Goal: Check status: Check status

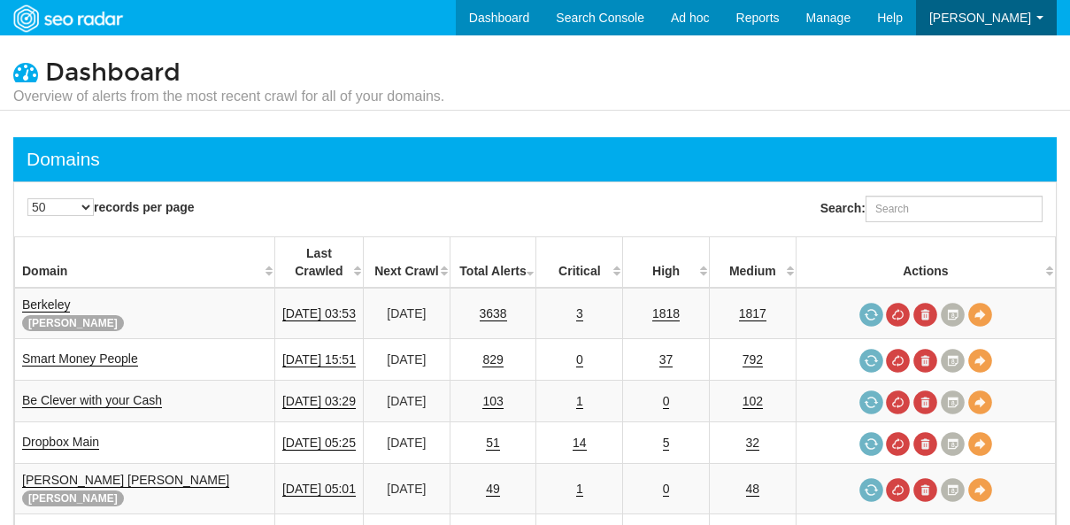
select select "50"
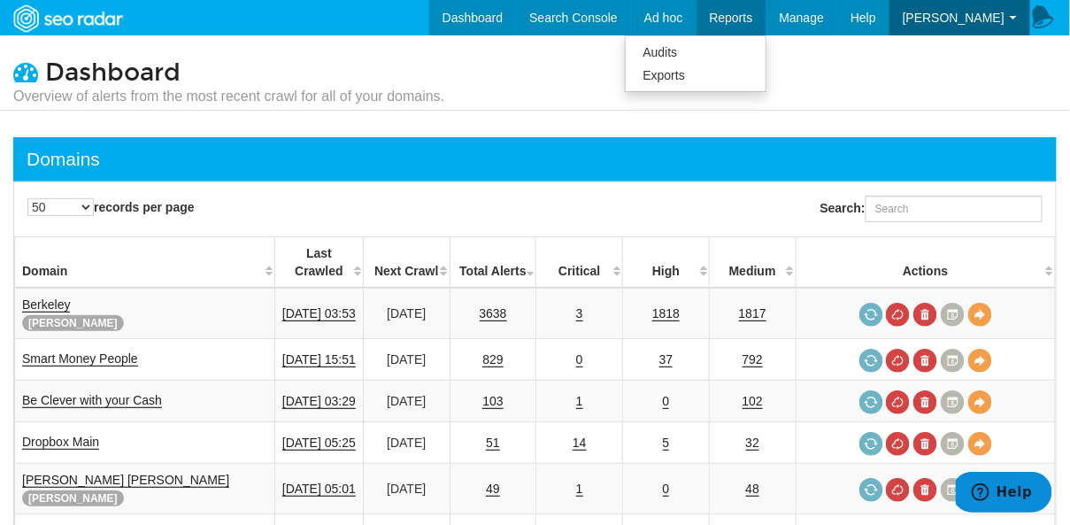
click at [756, 25] on link "Reports" at bounding box center [731, 17] width 70 height 35
click at [692, 74] on link "Exports" at bounding box center [696, 75] width 140 height 23
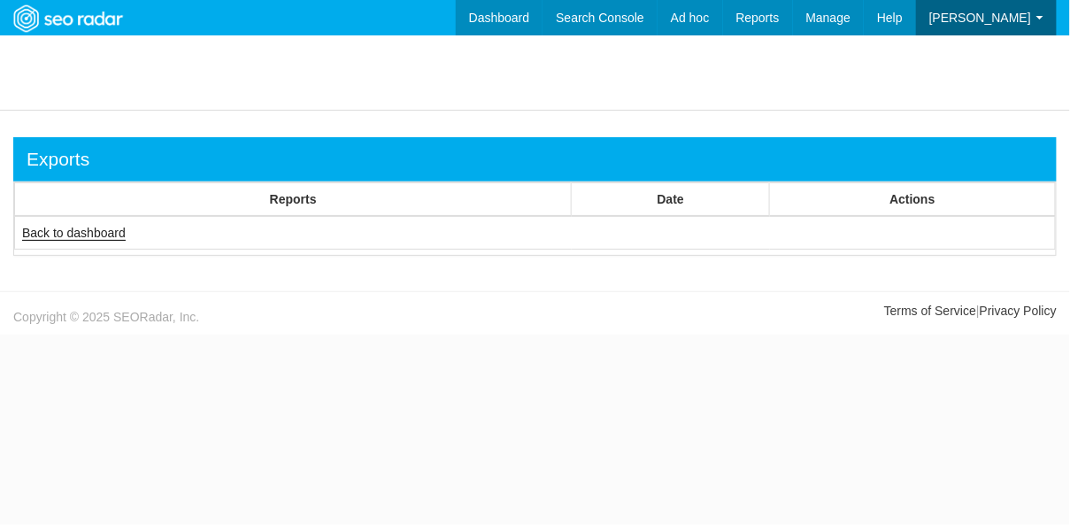
scroll to position [71, 0]
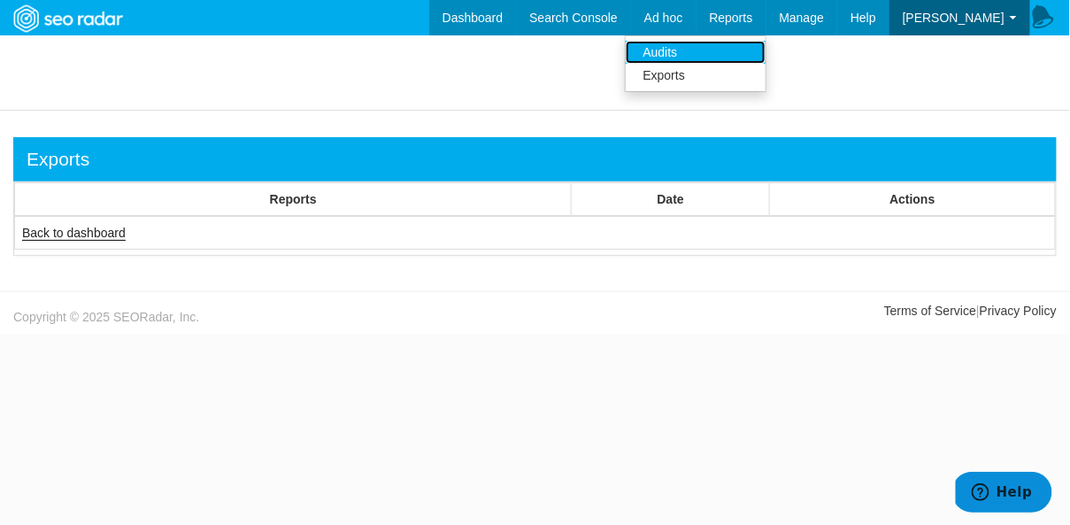
click at [717, 44] on link "Audits" at bounding box center [696, 52] width 140 height 23
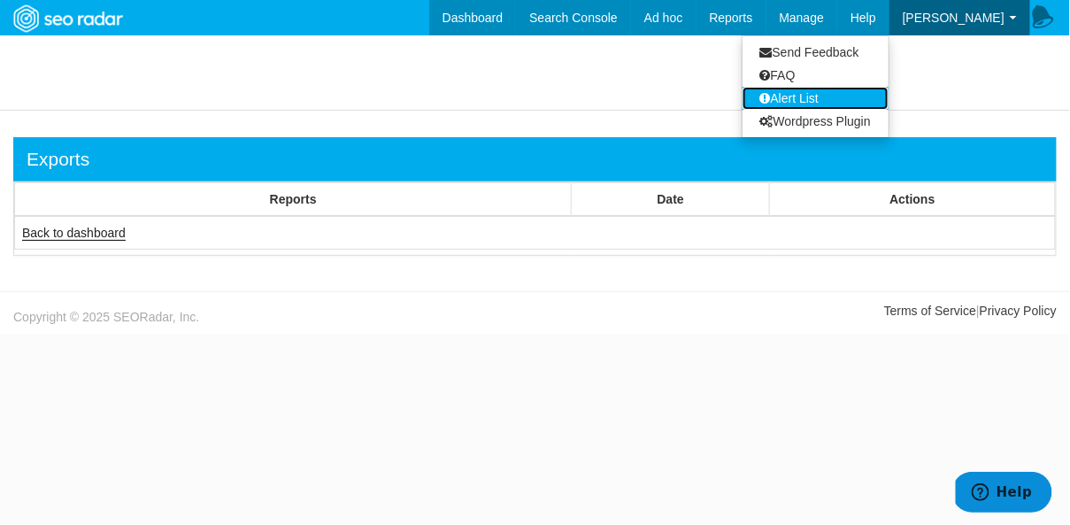
click at [806, 104] on link "Alert List" at bounding box center [815, 98] width 146 height 23
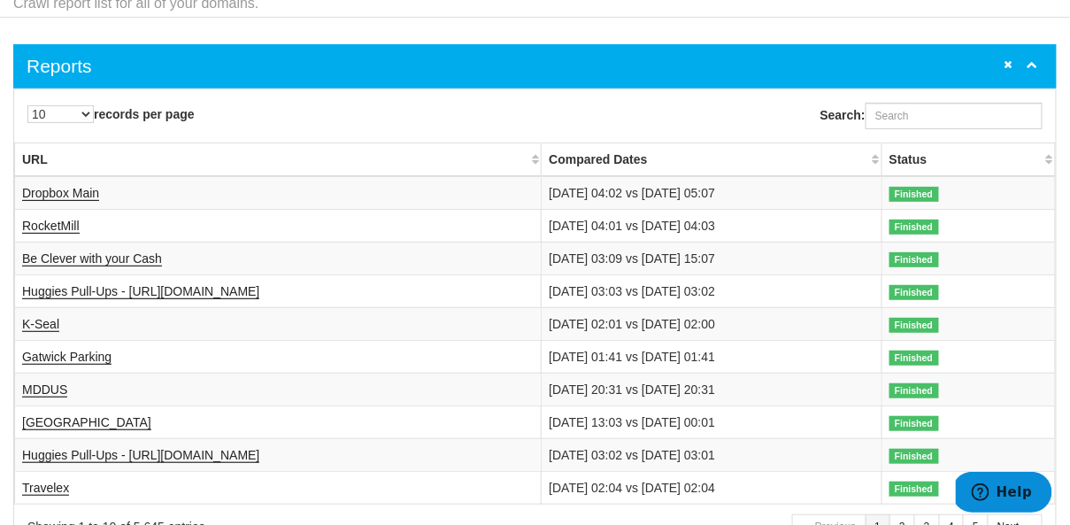
scroll to position [101, 0]
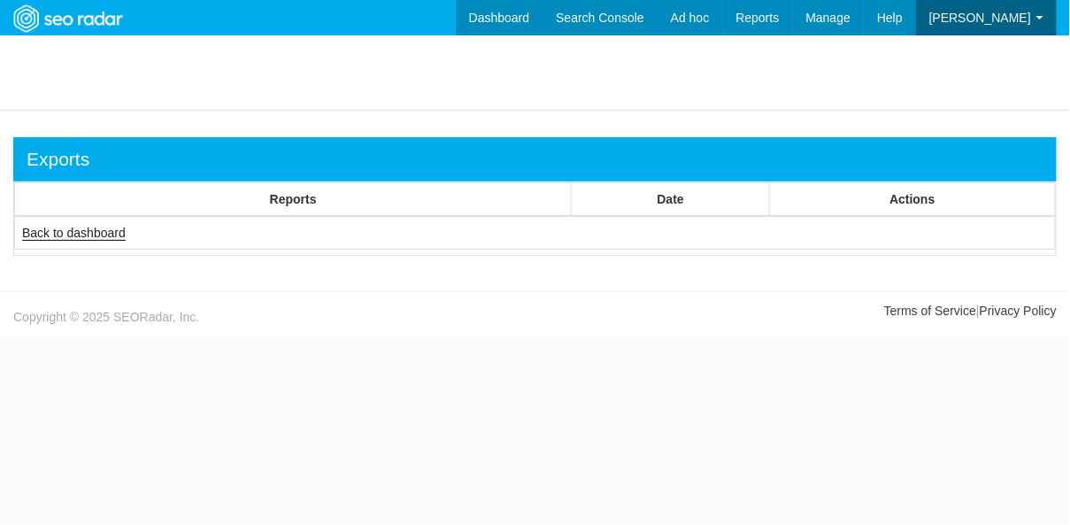
scroll to position [71, 0]
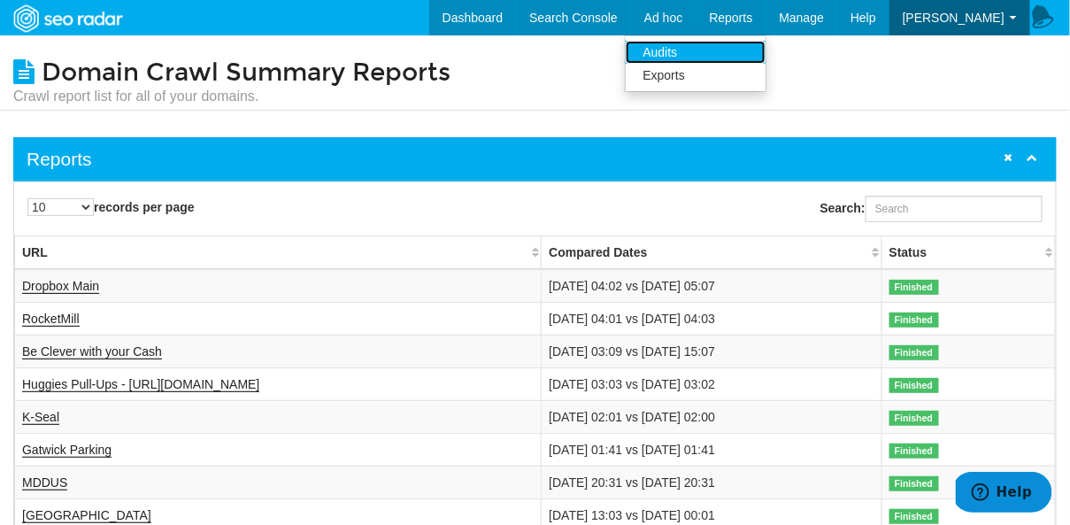
click at [725, 53] on link "Audits" at bounding box center [696, 52] width 140 height 23
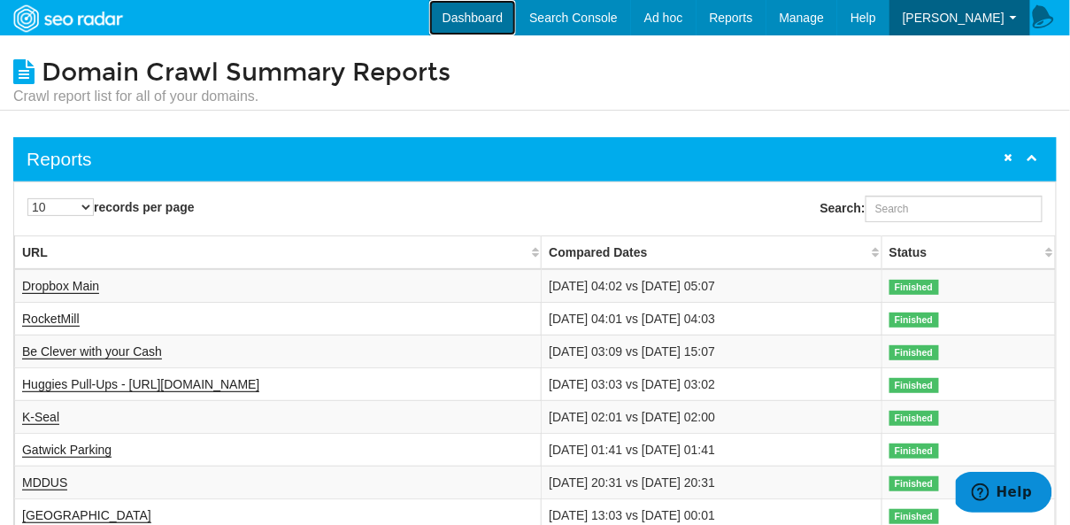
click at [492, 19] on link "Dashboard" at bounding box center [473, 17] width 88 height 35
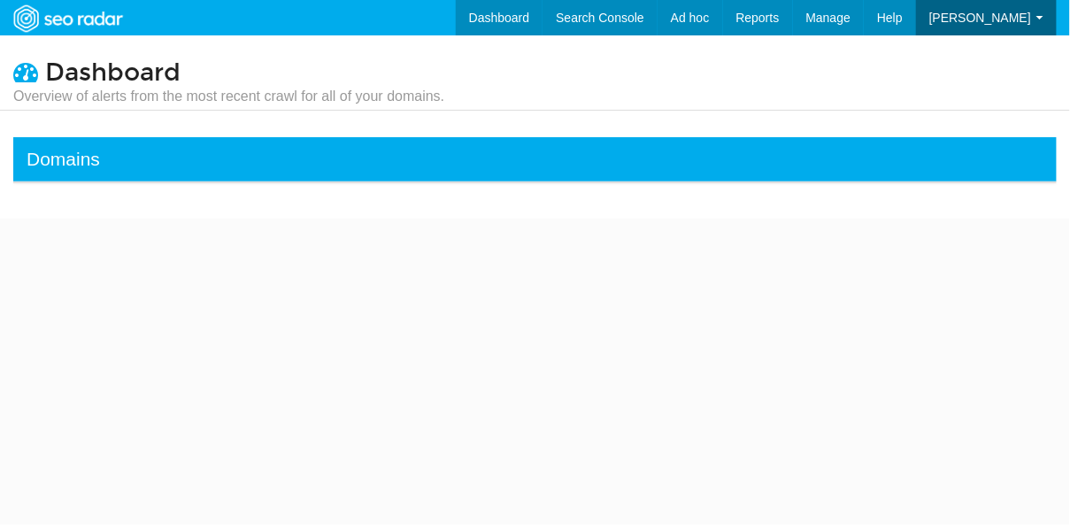
select select "50"
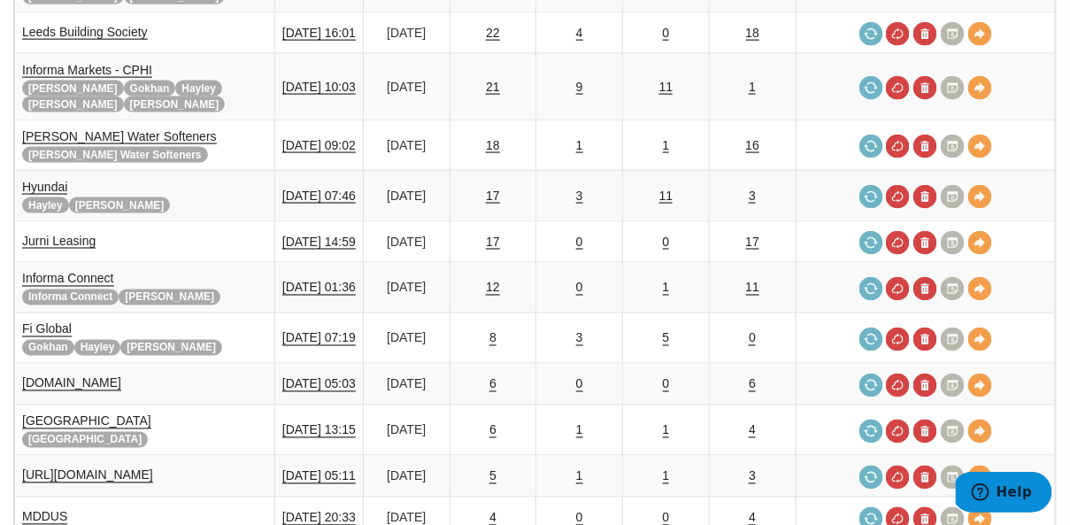
scroll to position [641, 0]
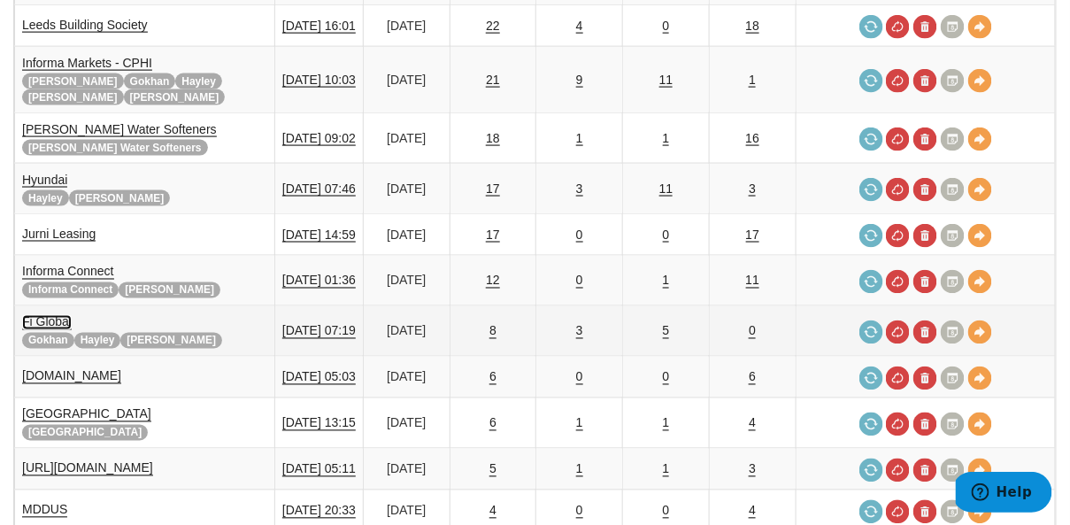
click at [60, 315] on link "Fi Global" at bounding box center [47, 322] width 50 height 15
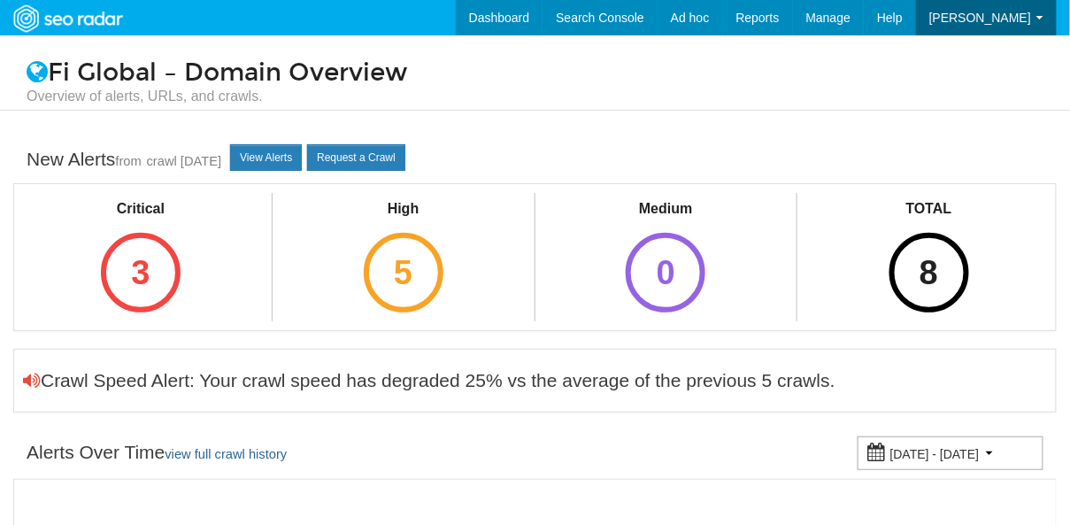
scroll to position [71, 0]
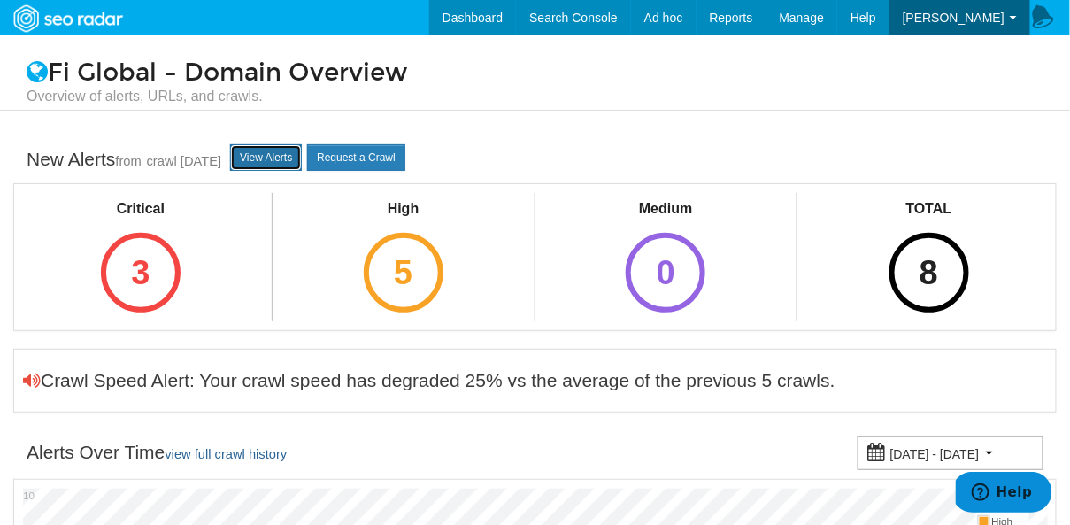
click at [287, 155] on link "View Alerts" at bounding box center [266, 157] width 72 height 27
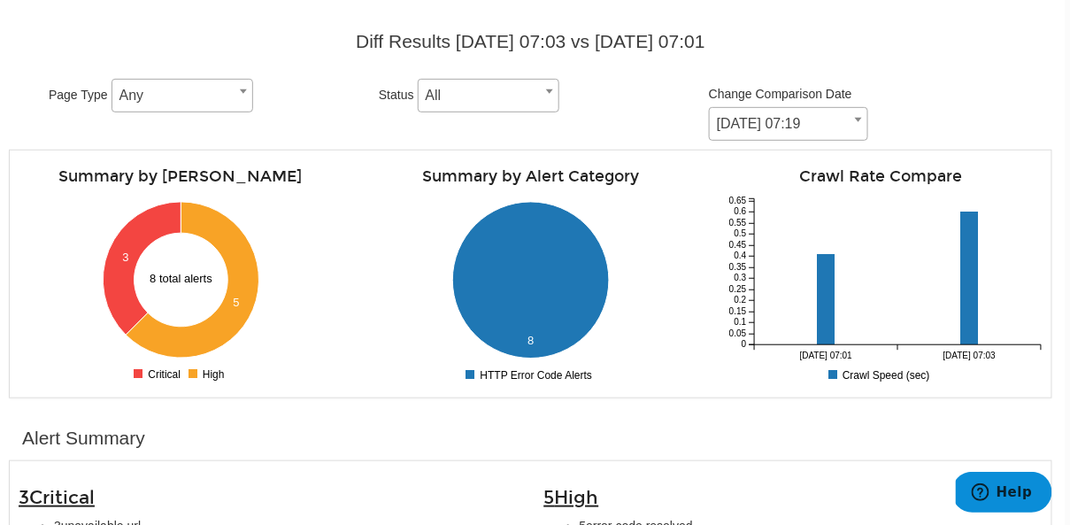
scroll to position [0, 4]
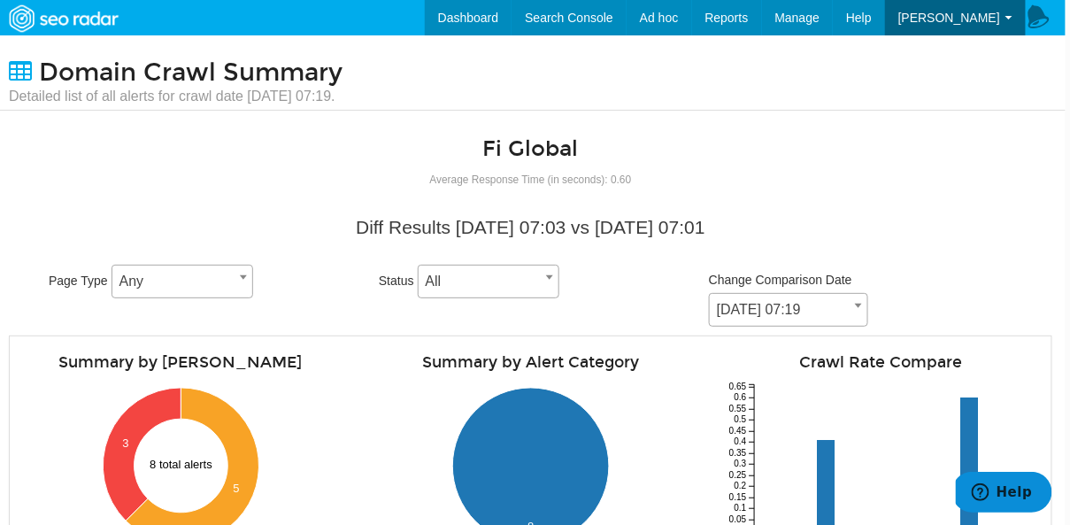
click at [867, 297] on span "[DATE] 07:19" at bounding box center [788, 309] width 157 height 25
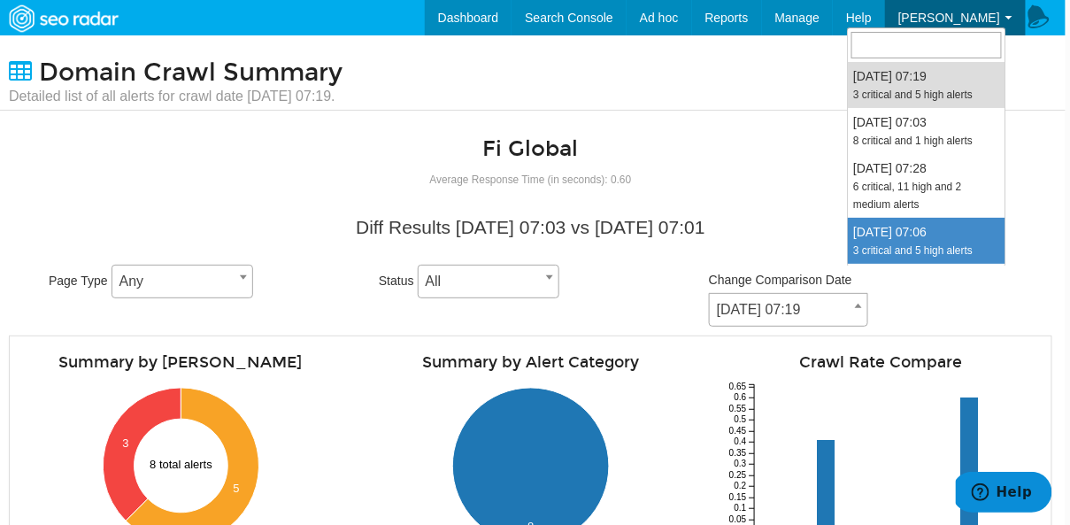
click at [280, 206] on div "Diff Results [DATE] 07:03 vs [DATE] 07:01 Page Type Any Any Status All Pending …" at bounding box center [530, 270] width 1043 height 130
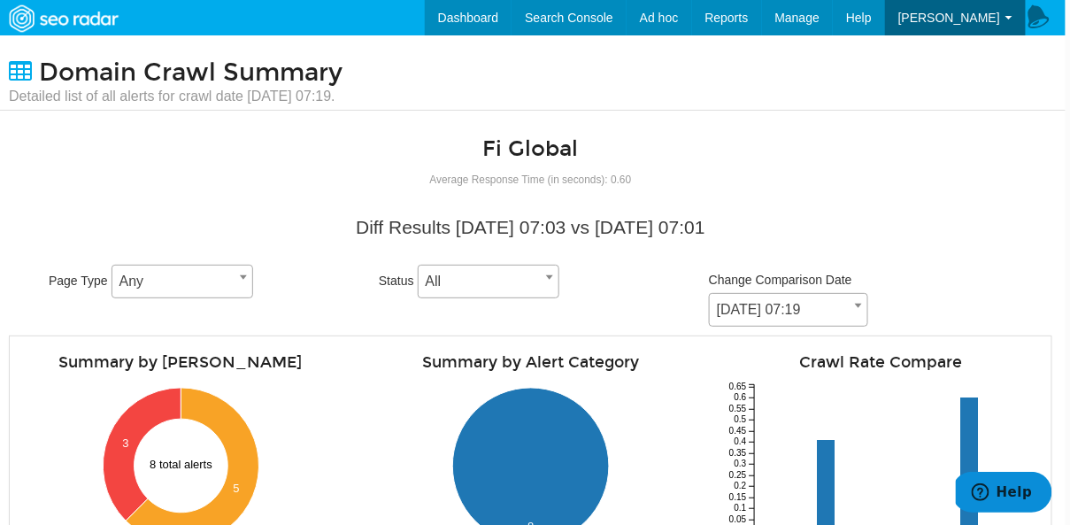
click at [497, 293] on span "All" at bounding box center [488, 281] width 140 height 25
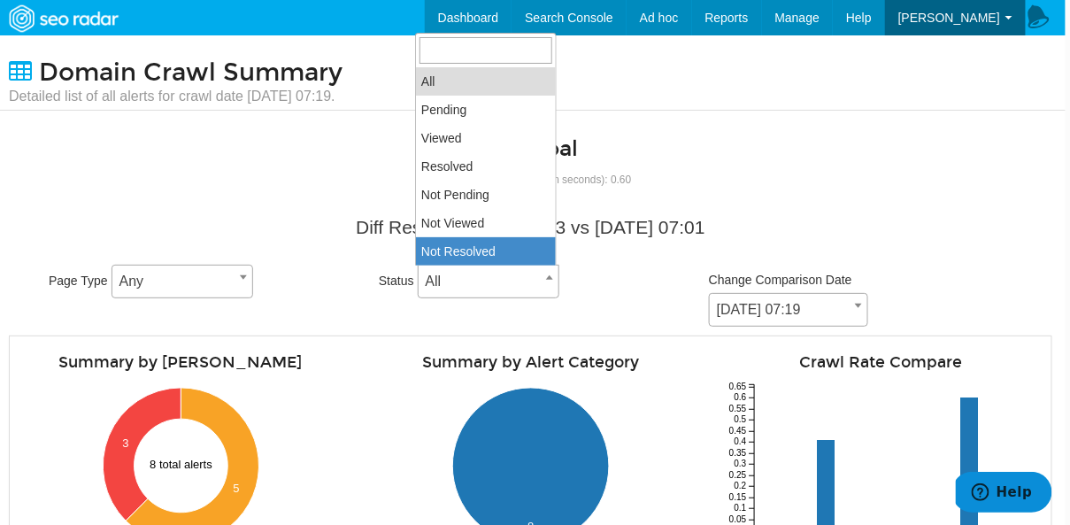
click at [925, 106] on div "Domain Crawl Summary Detailed list of all alerts for crawl date [DATE] 07:19." at bounding box center [531, 72] width 1070 height 75
